Goal: Check status: Check status

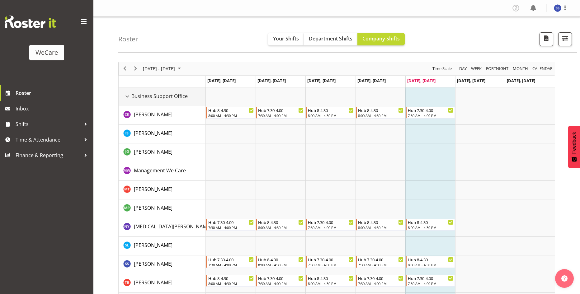
click at [127, 97] on div "Business Support Office resource" at bounding box center [127, 96] width 8 height 8
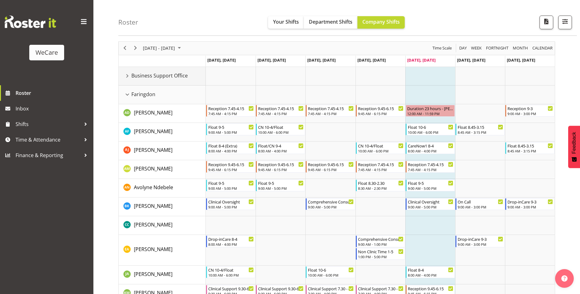
scroll to position [31, 0]
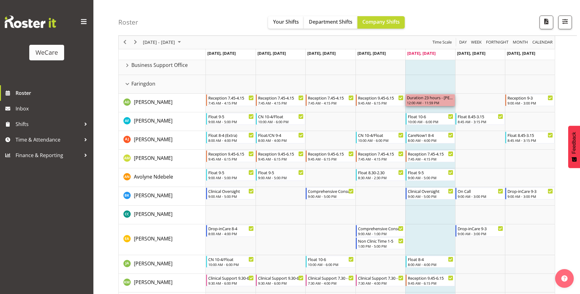
click at [439, 99] on div "Duration 23 hours - [PERSON_NAME]" at bounding box center [430, 97] width 47 height 6
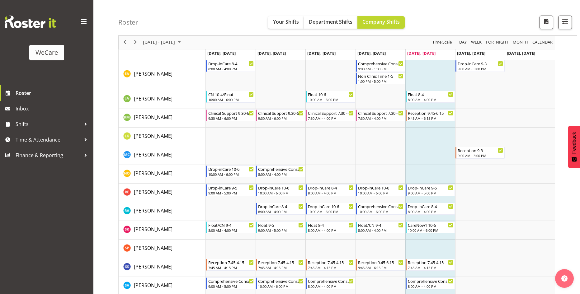
scroll to position [187, 0]
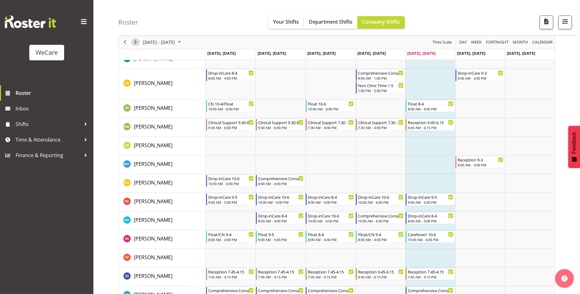
click at [136, 45] on span "Next" at bounding box center [135, 43] width 7 height 8
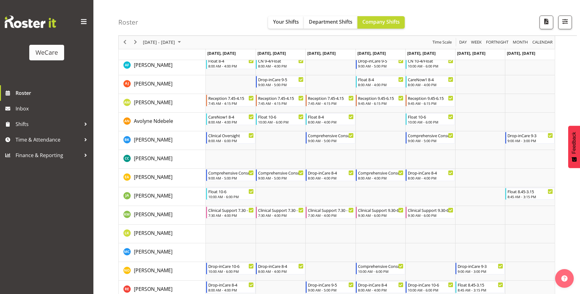
scroll to position [311, 0]
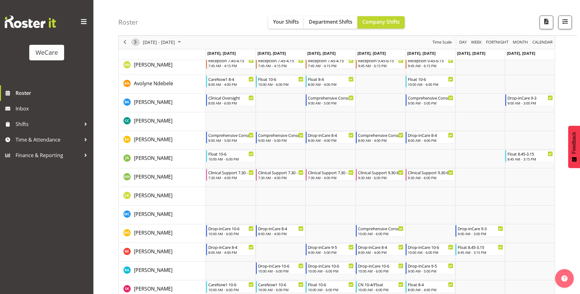
click at [135, 43] on span "Next" at bounding box center [135, 43] width 7 height 8
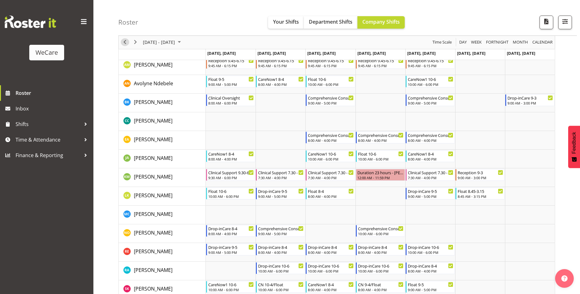
click at [123, 40] on span "Previous" at bounding box center [124, 43] width 7 height 8
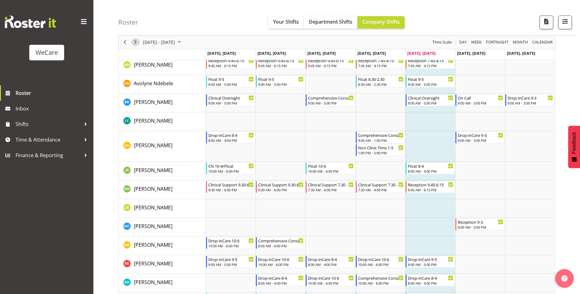
click at [138, 44] on span "Next" at bounding box center [135, 43] width 7 height 8
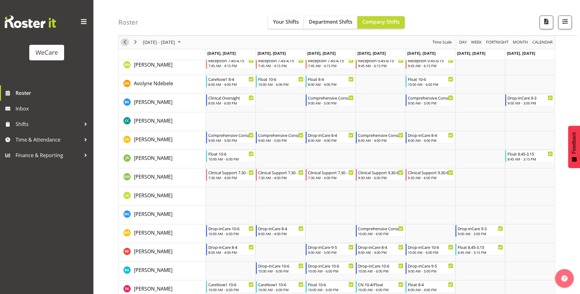
click at [125, 43] on span "Previous" at bounding box center [124, 43] width 7 height 8
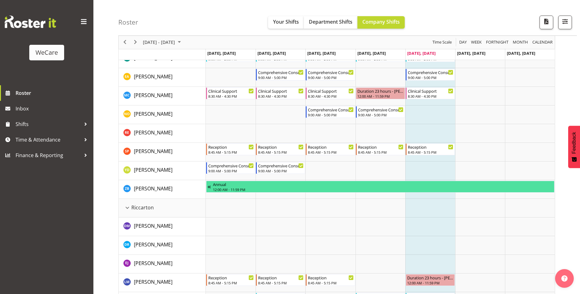
scroll to position [1089, 0]
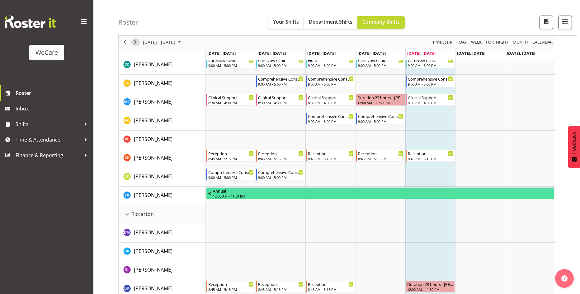
click at [137, 41] on span "Next" at bounding box center [135, 43] width 7 height 8
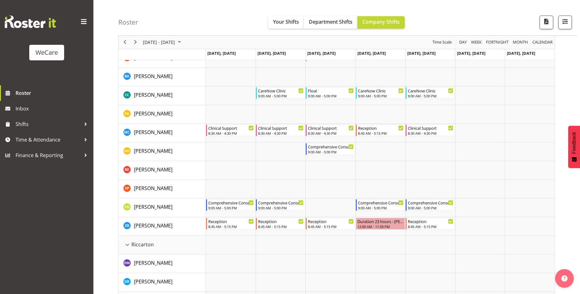
scroll to position [934, 0]
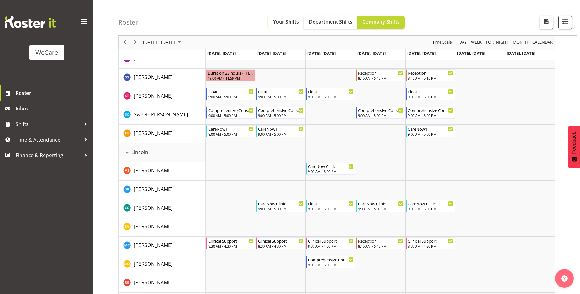
click at [275, 17] on button "Your Shifts" at bounding box center [286, 22] width 36 height 12
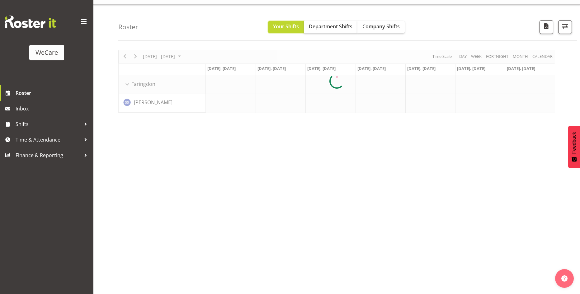
scroll to position [0, 0]
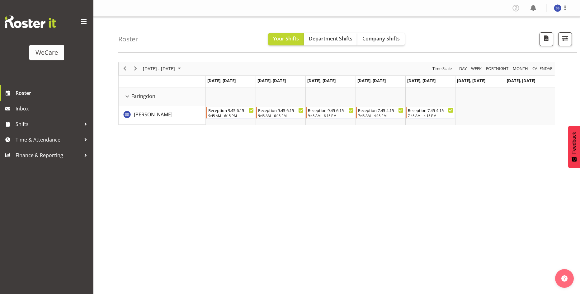
click at [141, 68] on div "[DATE] - [DATE]" at bounding box center [163, 68] width 44 height 13
click at [136, 68] on span "Next" at bounding box center [135, 69] width 7 height 8
click at [137, 68] on span "Next" at bounding box center [135, 69] width 7 height 8
